Goal: Task Accomplishment & Management: Complete application form

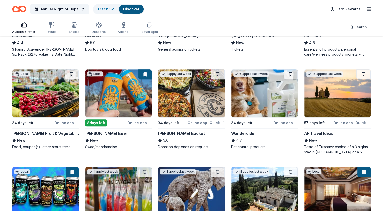
scroll to position [326, 0]
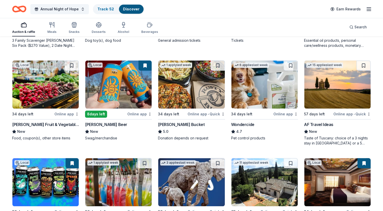
click at [336, 103] on img at bounding box center [337, 84] width 66 height 48
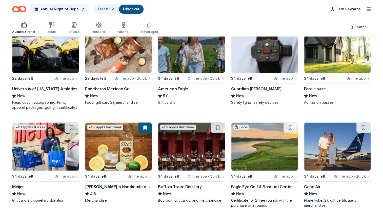
scroll to position [850, 0]
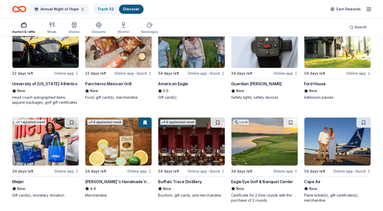
click at [127, 145] on img at bounding box center [118, 141] width 66 height 48
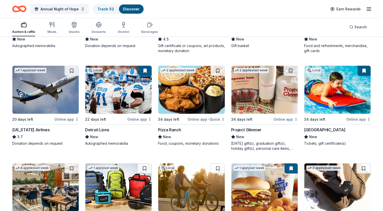
scroll to position [1203, 0]
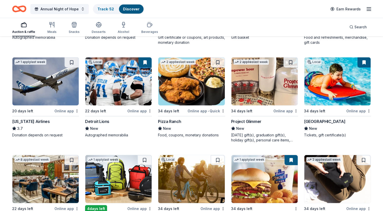
click at [340, 121] on div "Soaring Eagle Waterpark and Hotel" at bounding box center [324, 121] width 41 height 6
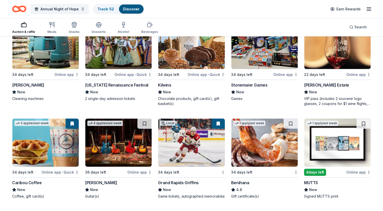
scroll to position [1557, 0]
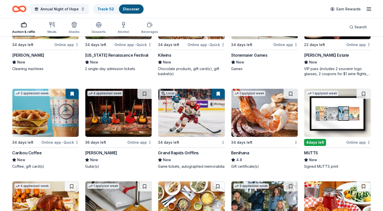
click at [188, 115] on img at bounding box center [191, 113] width 66 height 48
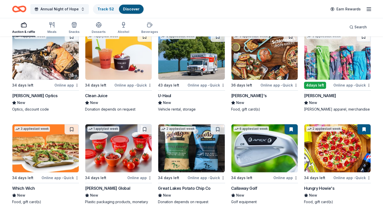
scroll to position [2214, 0]
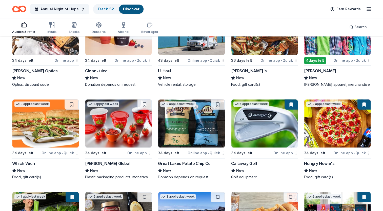
click at [253, 161] on div "Callaway Golf" at bounding box center [244, 163] width 26 height 6
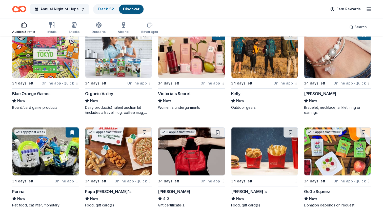
scroll to position [2796, 0]
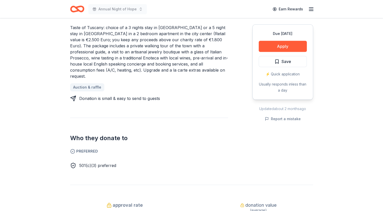
scroll to position [228, 0]
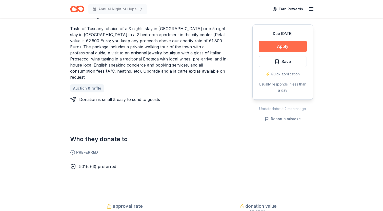
click at [286, 45] on button "Apply" at bounding box center [283, 46] width 48 height 11
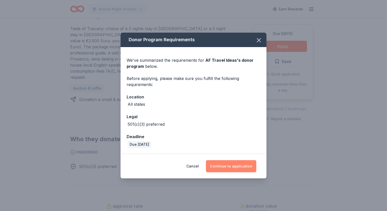
click at [238, 166] on button "Continue to application" at bounding box center [231, 166] width 50 height 12
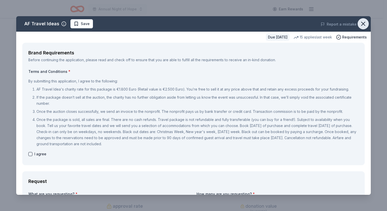
click at [361, 23] on icon "button" at bounding box center [363, 24] width 4 height 4
click at [359, 21] on icon "button" at bounding box center [362, 23] width 7 height 7
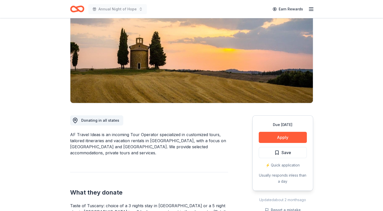
scroll to position [0, 0]
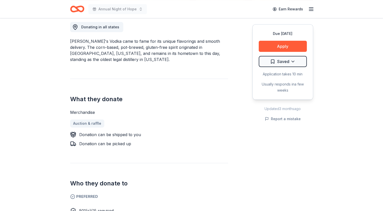
scroll to position [152, 0]
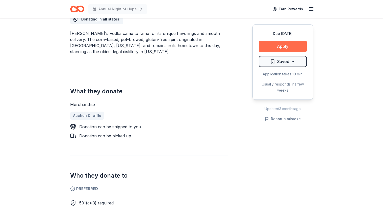
click at [281, 45] on button "Apply" at bounding box center [283, 46] width 48 height 11
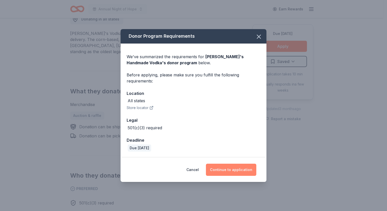
click at [231, 167] on button "Continue to application" at bounding box center [231, 170] width 50 height 12
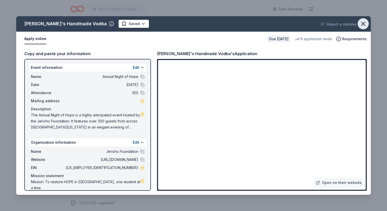
click at [365, 23] on icon "button" at bounding box center [362, 23] width 7 height 7
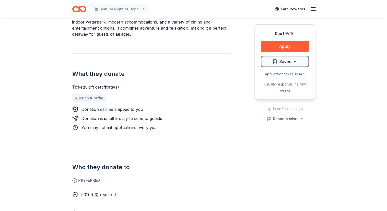
scroll to position [152, 0]
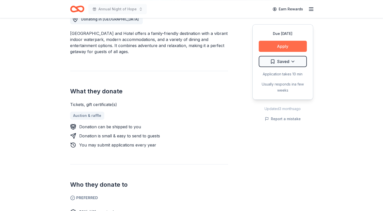
click at [282, 45] on button "Apply" at bounding box center [283, 46] width 48 height 11
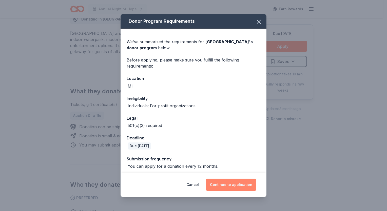
click at [232, 184] on button "Continue to application" at bounding box center [231, 185] width 50 height 12
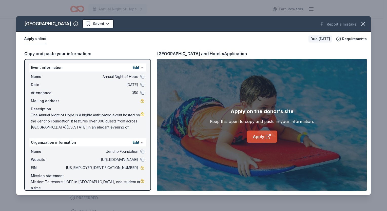
click at [254, 137] on link "Apply" at bounding box center [261, 137] width 31 height 12
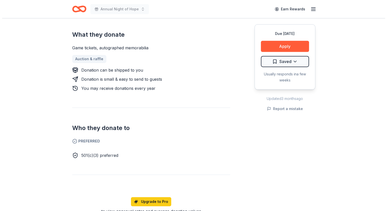
scroll to position [152, 0]
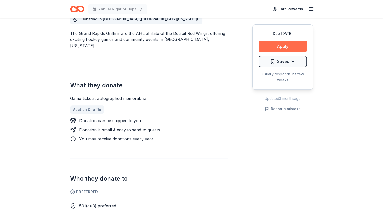
click at [288, 48] on button "Apply" at bounding box center [283, 46] width 48 height 11
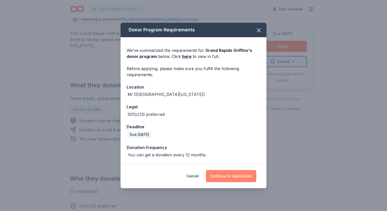
click at [226, 177] on button "Continue to application" at bounding box center [231, 176] width 50 height 12
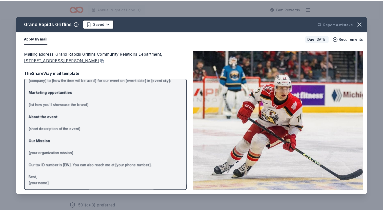
scroll to position [0, 0]
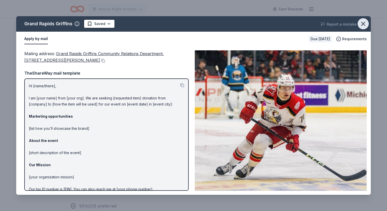
click at [363, 26] on icon "button" at bounding box center [362, 23] width 7 height 7
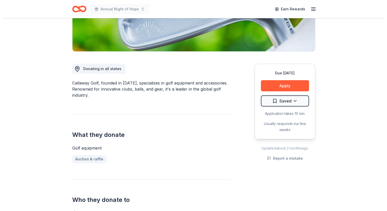
scroll to position [101, 0]
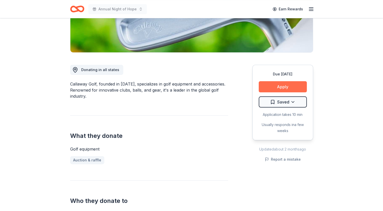
click at [279, 88] on button "Apply" at bounding box center [283, 86] width 48 height 11
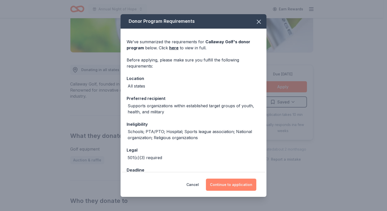
click at [232, 185] on button "Continue to application" at bounding box center [231, 185] width 50 height 12
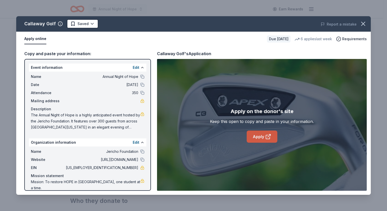
click at [259, 137] on link "Apply" at bounding box center [261, 137] width 31 height 12
